Goal: Navigation & Orientation: Locate item on page

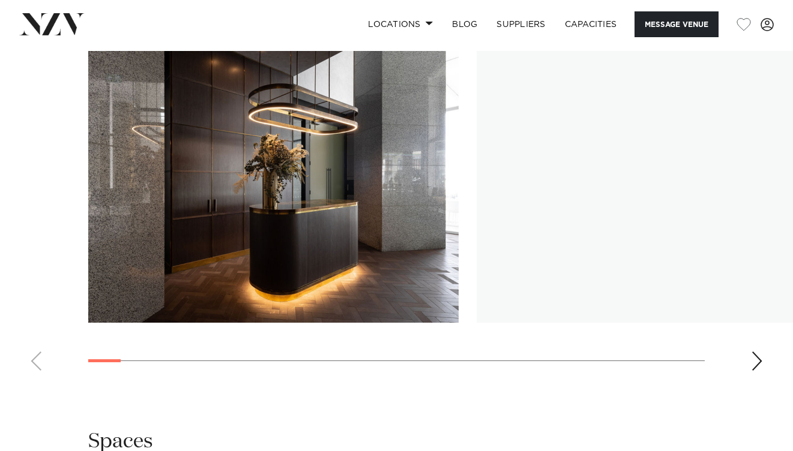
scroll to position [1661, 0]
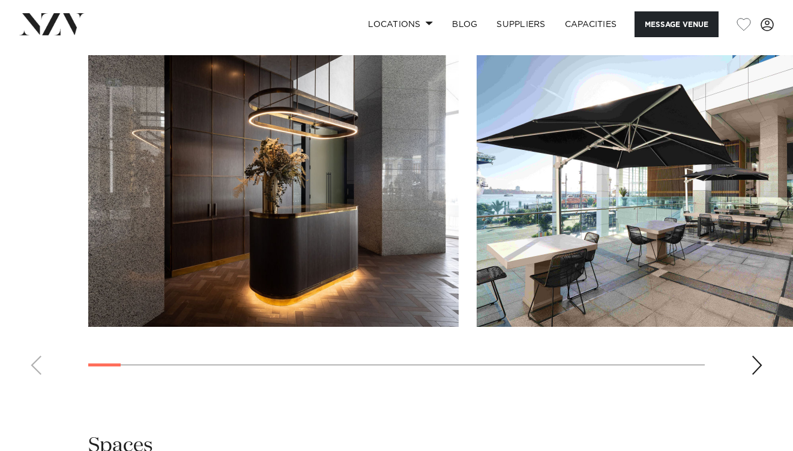
click at [759, 356] on div "Next slide" at bounding box center [757, 365] width 12 height 19
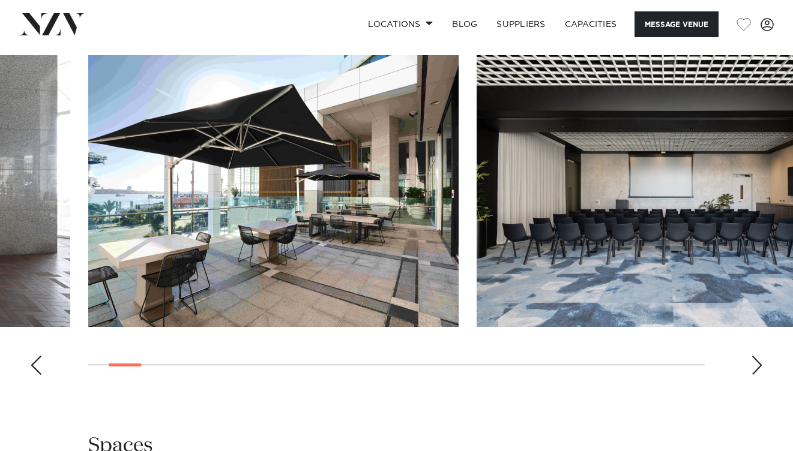
click at [754, 356] on div "Next slide" at bounding box center [757, 365] width 12 height 19
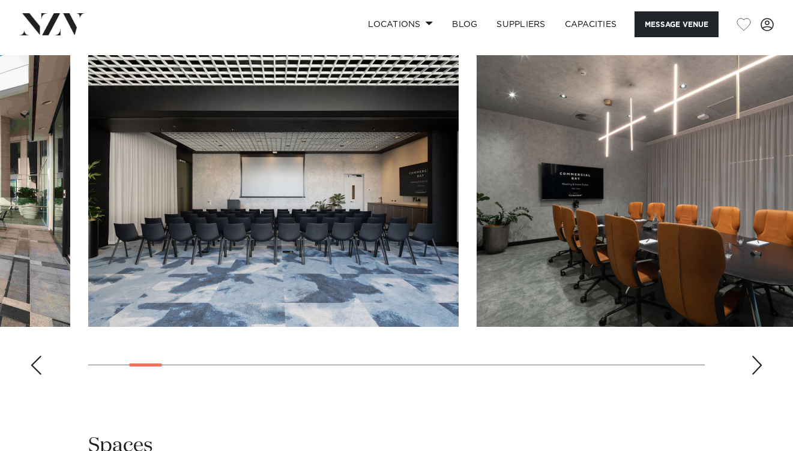
click at [754, 356] on div "Next slide" at bounding box center [757, 365] width 12 height 19
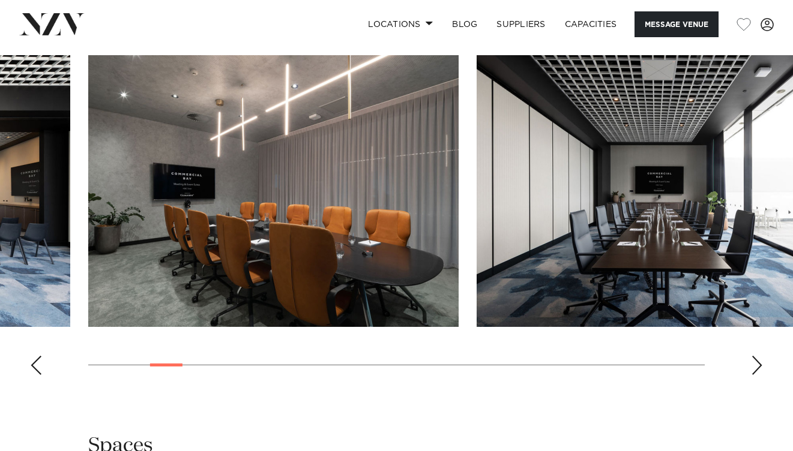
click at [754, 356] on div "Next slide" at bounding box center [757, 365] width 12 height 19
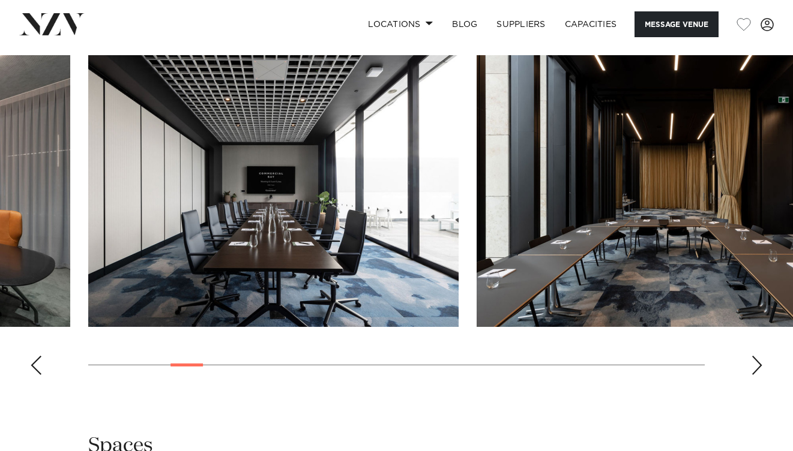
click at [754, 356] on div "Next slide" at bounding box center [757, 365] width 12 height 19
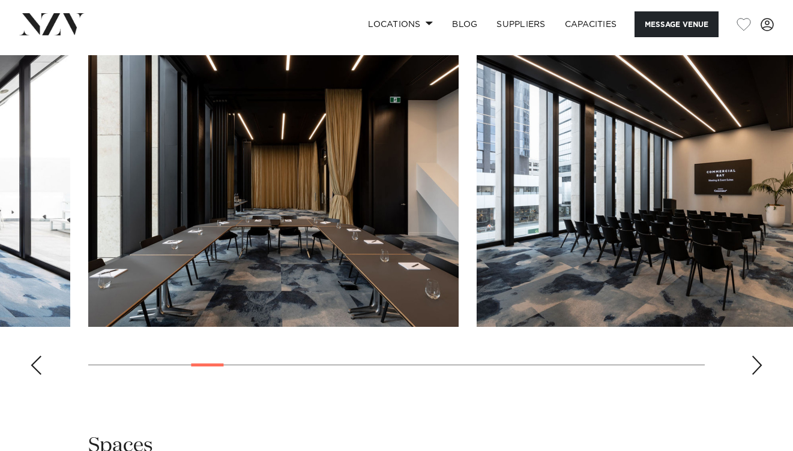
click at [754, 356] on div "Next slide" at bounding box center [757, 365] width 12 height 19
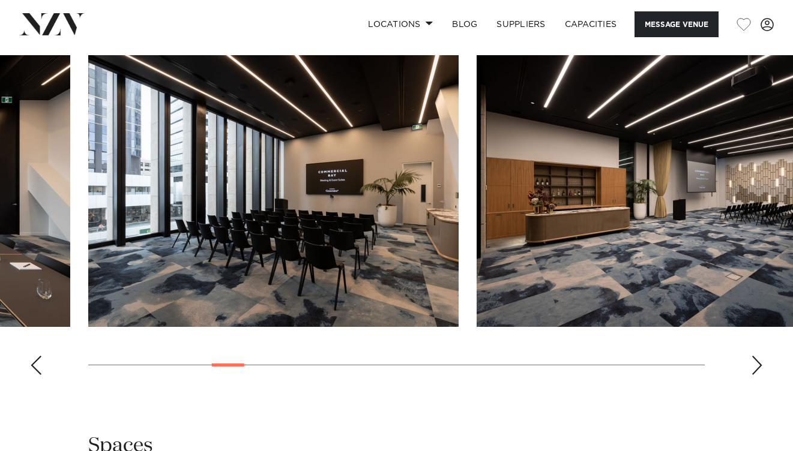
click at [754, 356] on div "Next slide" at bounding box center [757, 365] width 12 height 19
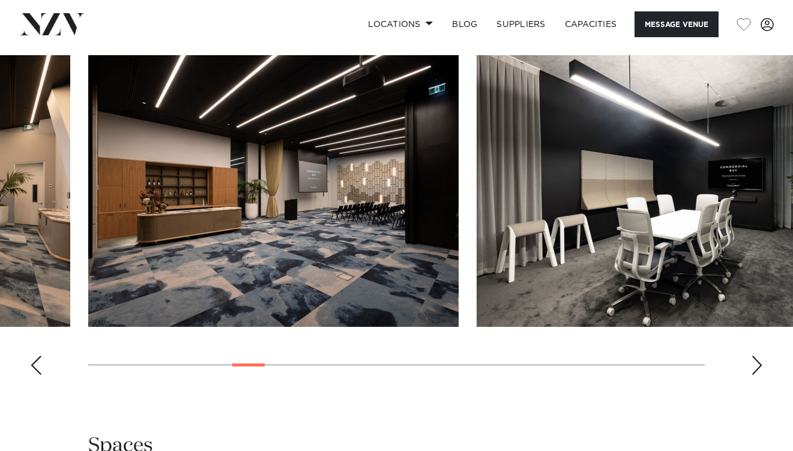
click at [754, 356] on div "Next slide" at bounding box center [757, 365] width 12 height 19
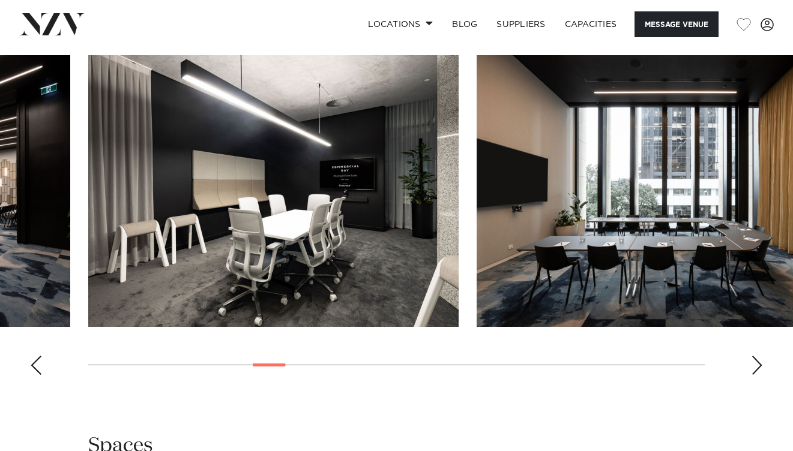
click at [754, 356] on div "Next slide" at bounding box center [757, 365] width 12 height 19
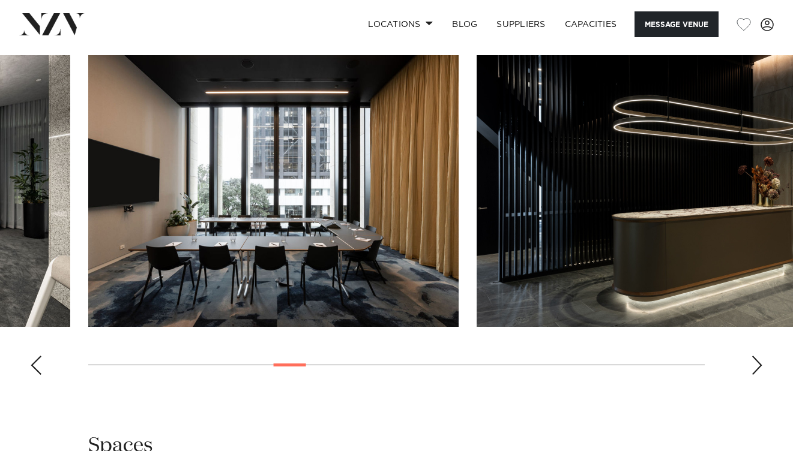
click at [754, 356] on div "Next slide" at bounding box center [757, 365] width 12 height 19
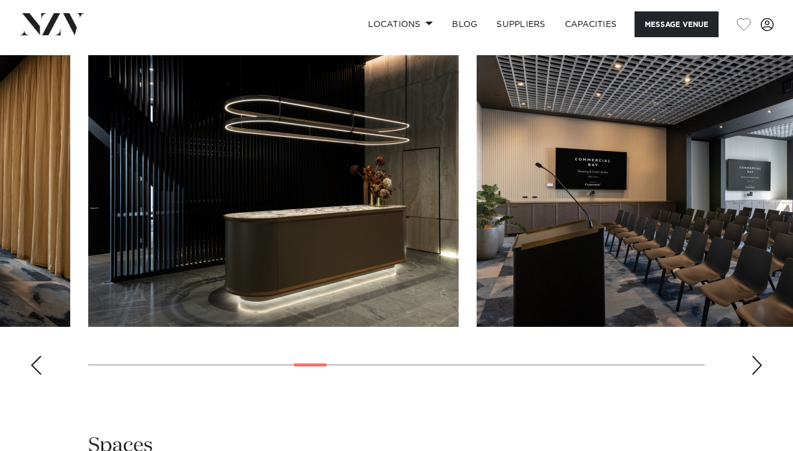
click at [754, 356] on div "Next slide" at bounding box center [757, 365] width 12 height 19
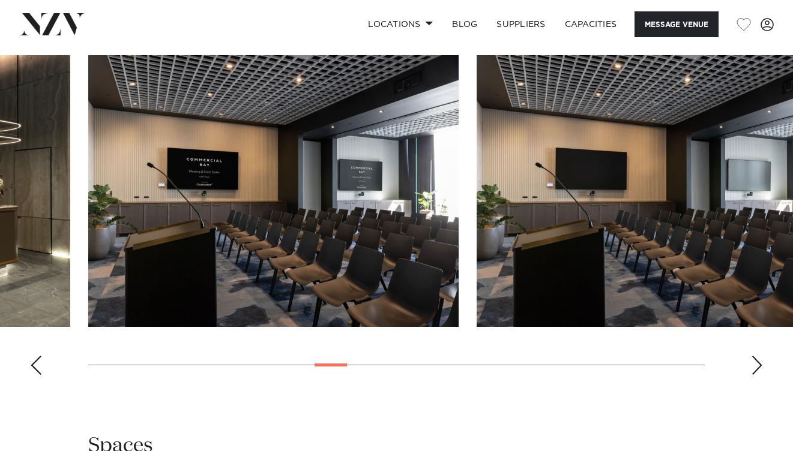
click at [754, 356] on div "Next slide" at bounding box center [757, 365] width 12 height 19
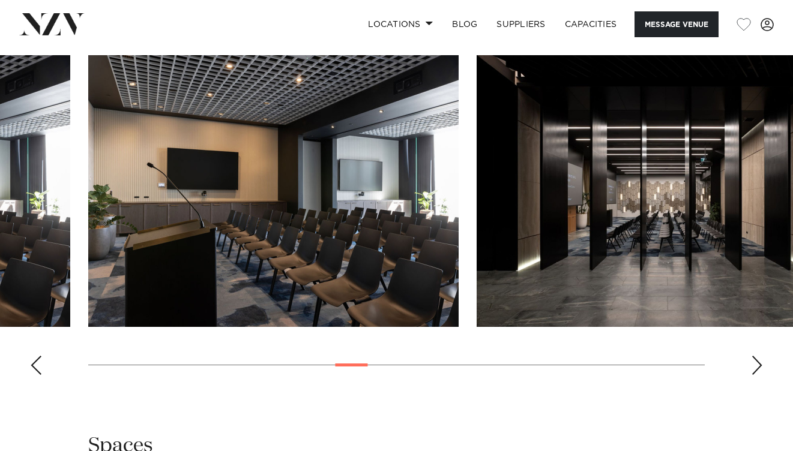
click at [754, 356] on div "Next slide" at bounding box center [757, 365] width 12 height 19
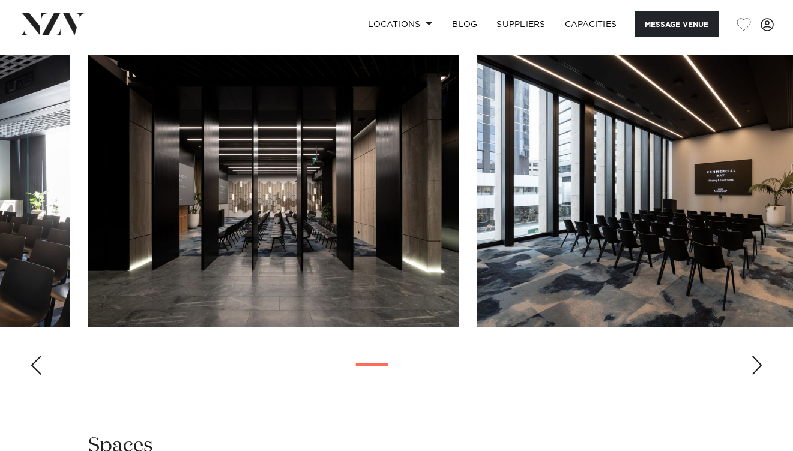
click at [754, 356] on div "Next slide" at bounding box center [757, 365] width 12 height 19
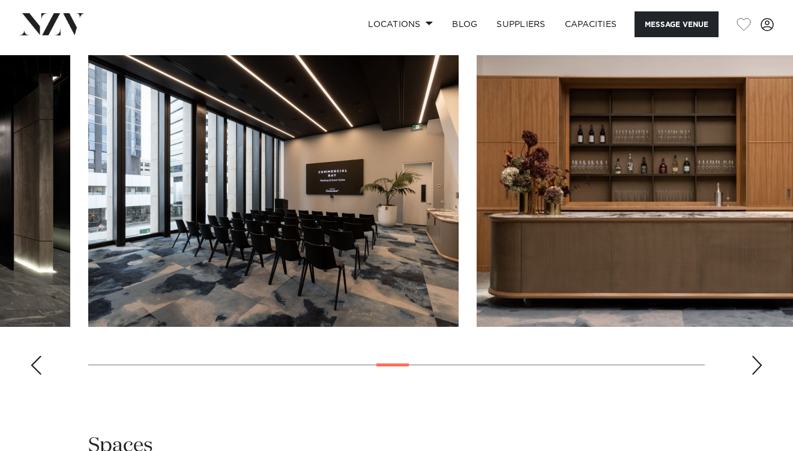
click at [754, 356] on div "Next slide" at bounding box center [757, 365] width 12 height 19
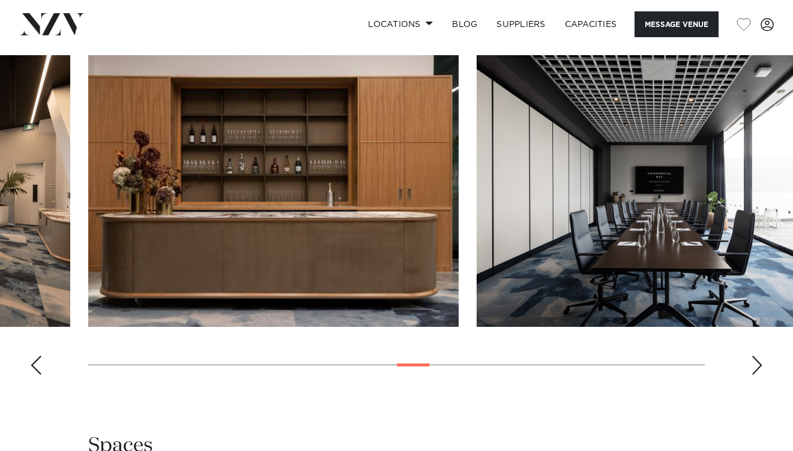
click at [754, 356] on div "Next slide" at bounding box center [757, 365] width 12 height 19
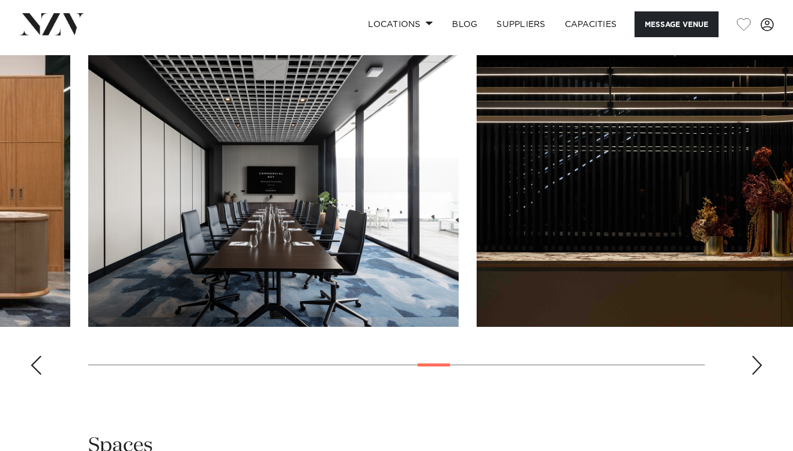
click at [754, 356] on div "Next slide" at bounding box center [757, 365] width 12 height 19
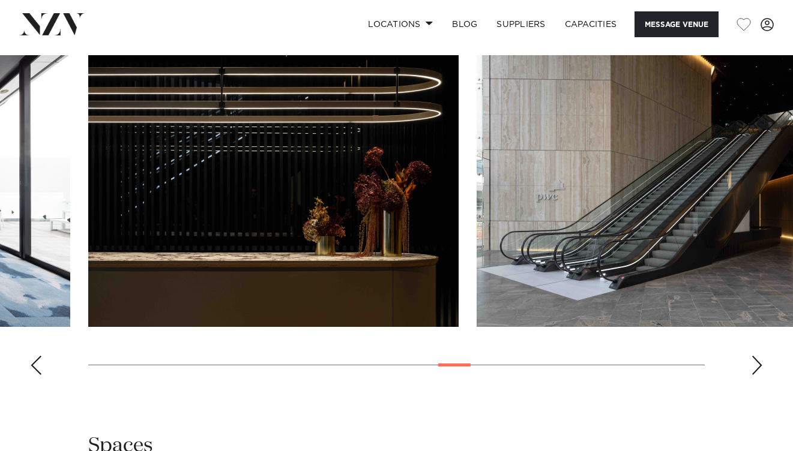
click at [754, 356] on div "Next slide" at bounding box center [757, 365] width 12 height 19
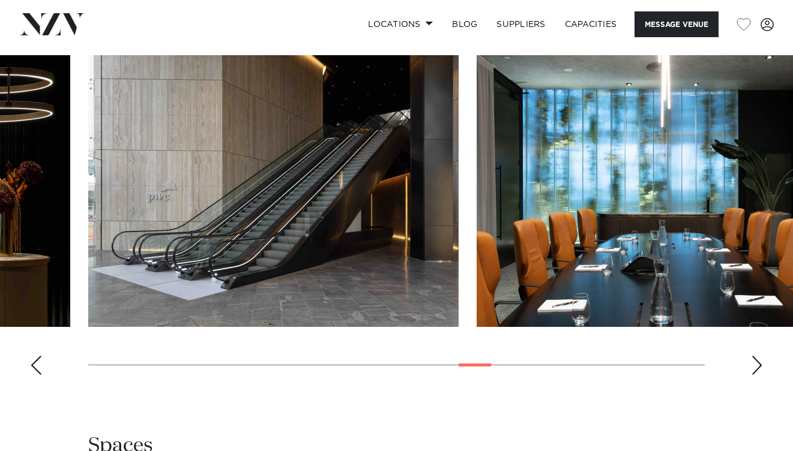
click at [754, 356] on div "Next slide" at bounding box center [757, 365] width 12 height 19
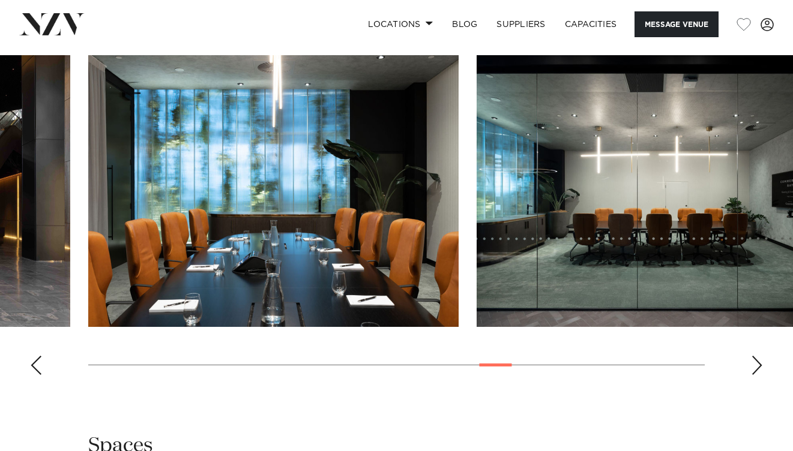
click at [754, 356] on div "Next slide" at bounding box center [757, 365] width 12 height 19
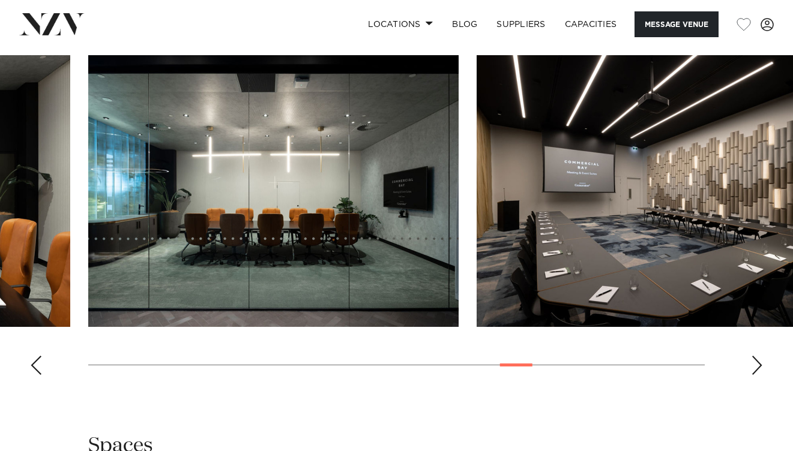
click at [754, 356] on div "Next slide" at bounding box center [757, 365] width 12 height 19
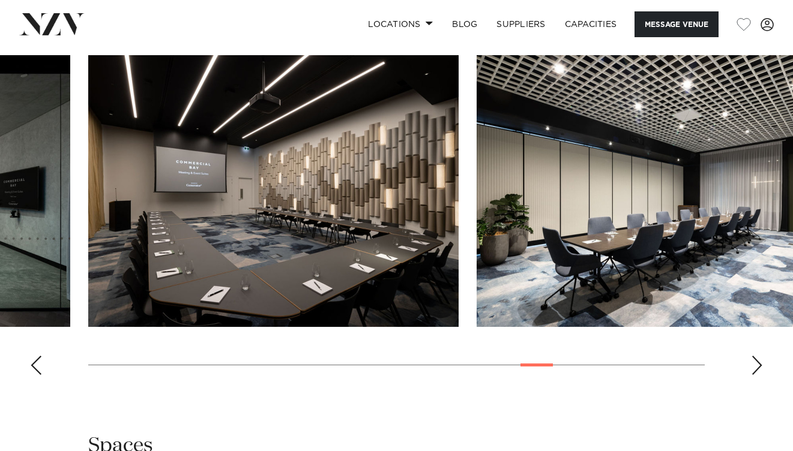
click at [754, 356] on div "Next slide" at bounding box center [757, 365] width 12 height 19
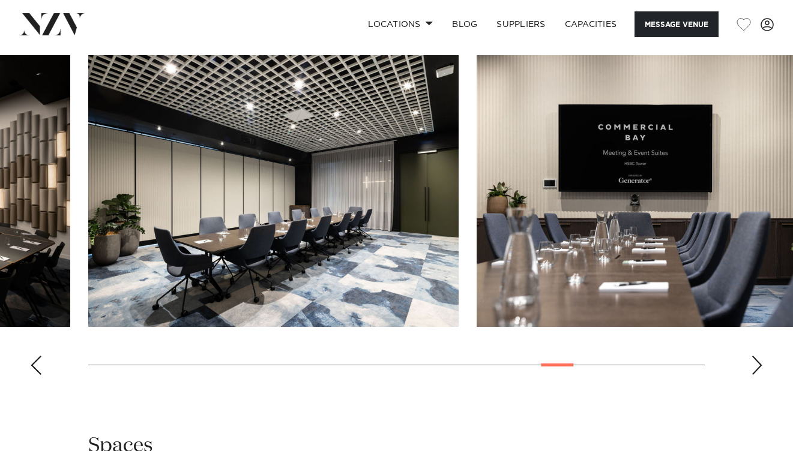
click at [754, 356] on div "Next slide" at bounding box center [757, 365] width 12 height 19
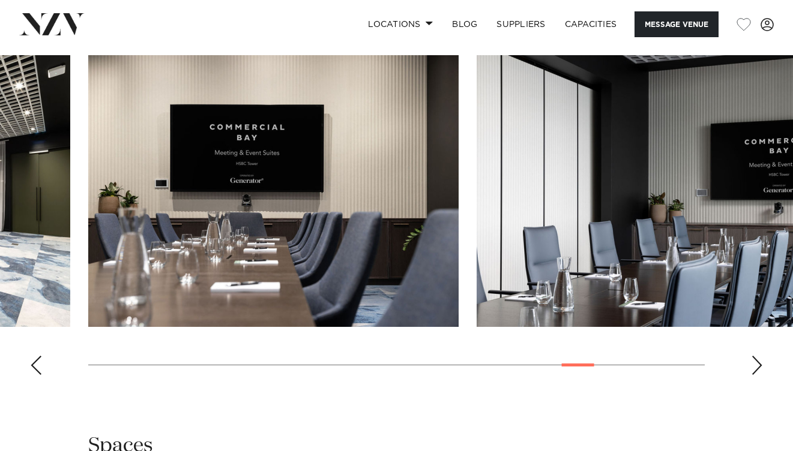
click at [754, 356] on div "Next slide" at bounding box center [757, 365] width 12 height 19
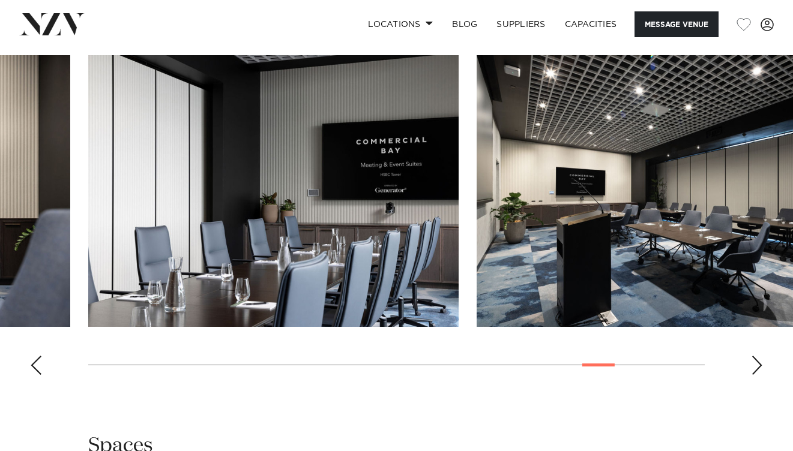
click at [754, 356] on div "Next slide" at bounding box center [757, 365] width 12 height 19
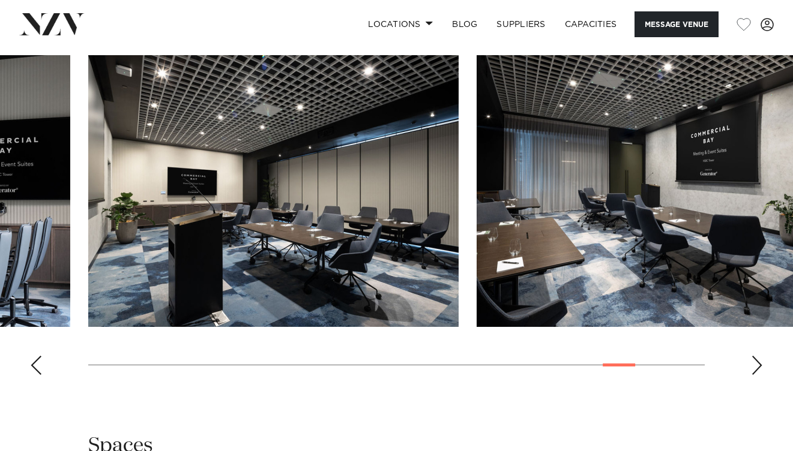
click at [754, 356] on div "Next slide" at bounding box center [757, 365] width 12 height 19
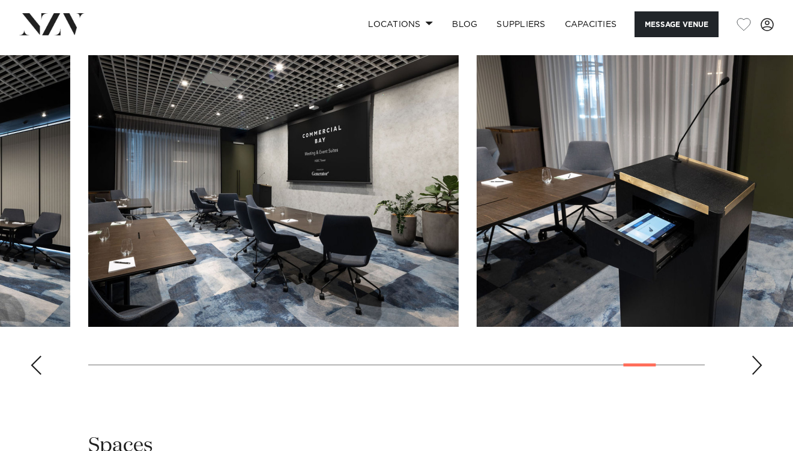
click at [754, 356] on div "Next slide" at bounding box center [757, 365] width 12 height 19
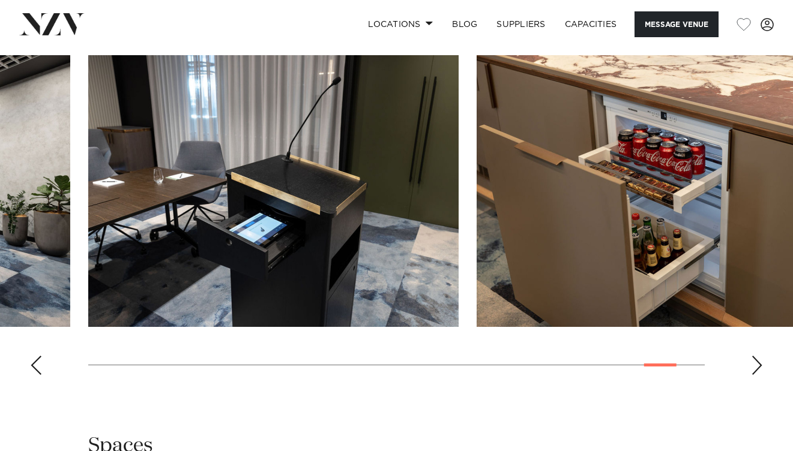
click at [754, 356] on div "Next slide" at bounding box center [757, 365] width 12 height 19
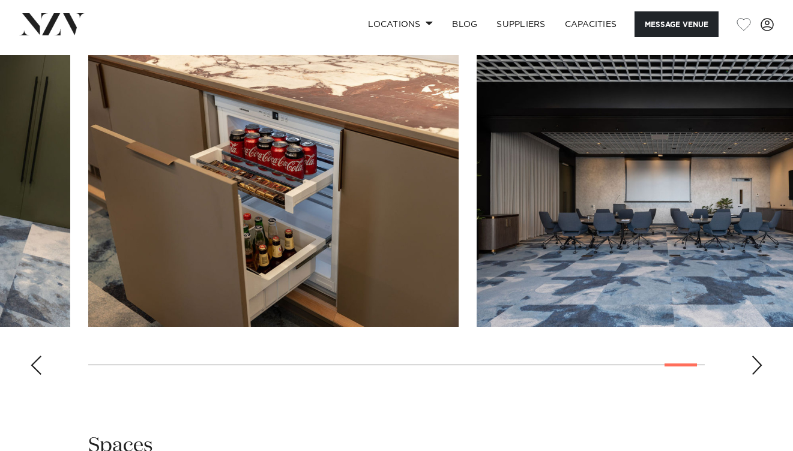
click at [754, 356] on div "Next slide" at bounding box center [757, 365] width 12 height 19
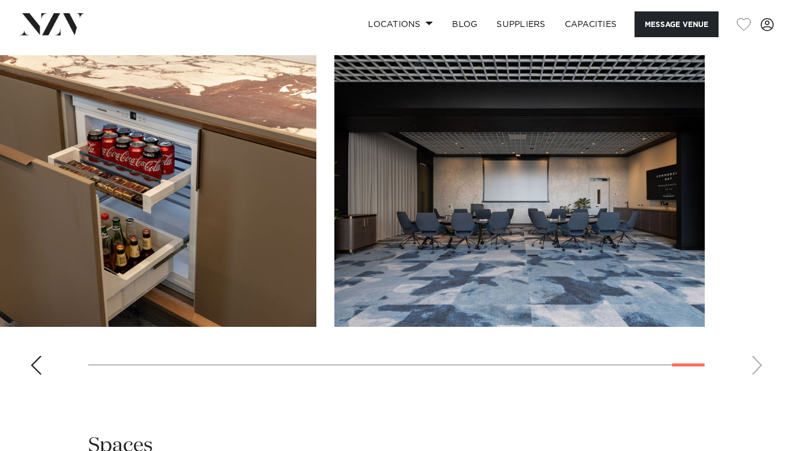
click at [754, 344] on swiper-container at bounding box center [396, 219] width 793 height 329
click at [196, 365] on div at bounding box center [396, 365] width 616 height 1
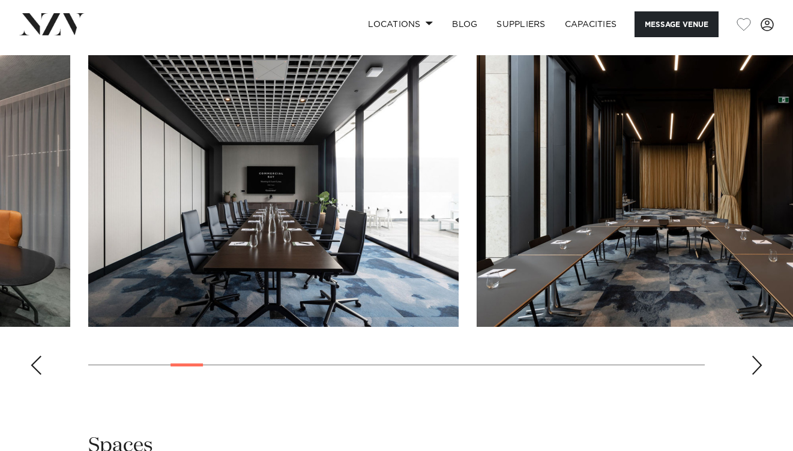
click at [754, 356] on div "Next slide" at bounding box center [757, 365] width 12 height 19
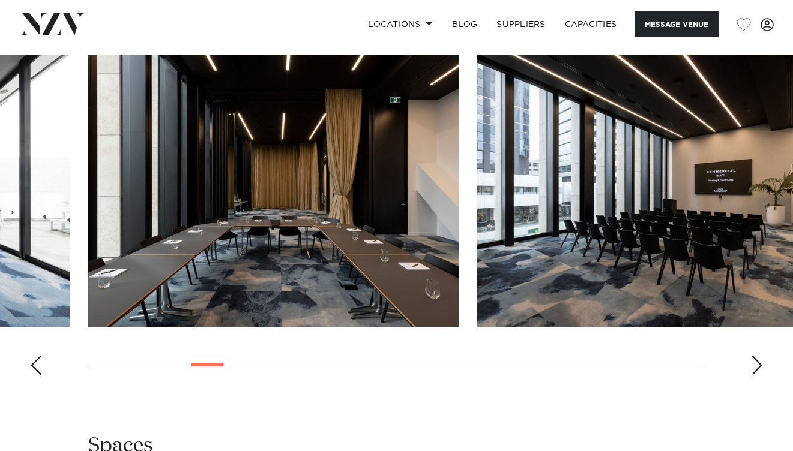
click at [323, 226] on img "6 / 30" at bounding box center [273, 191] width 370 height 272
